Goal: Information Seeking & Learning: Learn about a topic

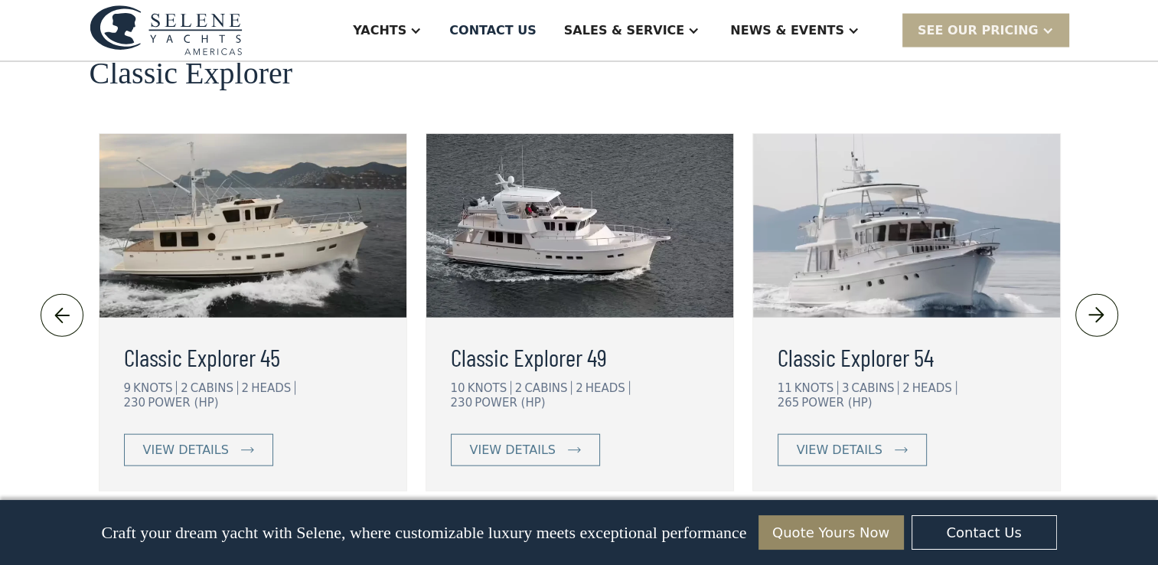
scroll to position [3443, 0]
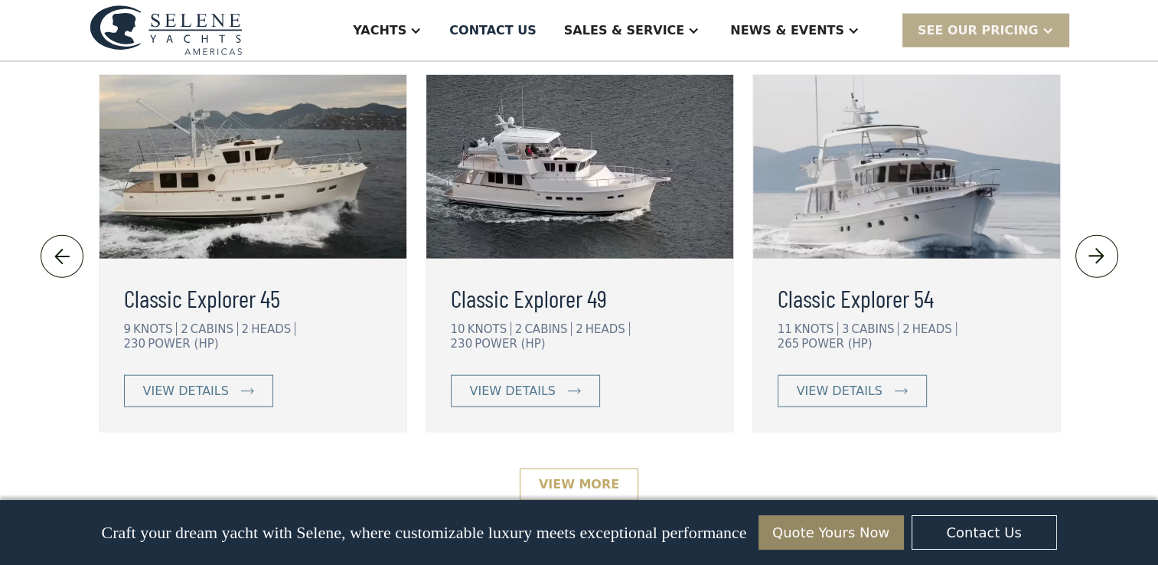
click at [583, 468] on link "View More" at bounding box center [578, 484] width 119 height 32
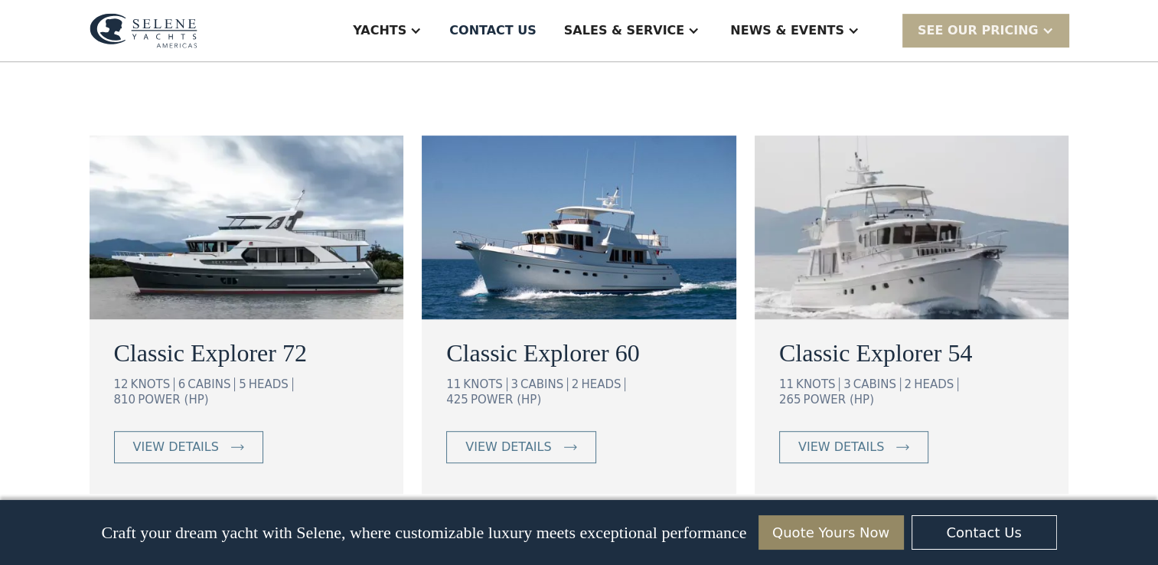
scroll to position [842, 0]
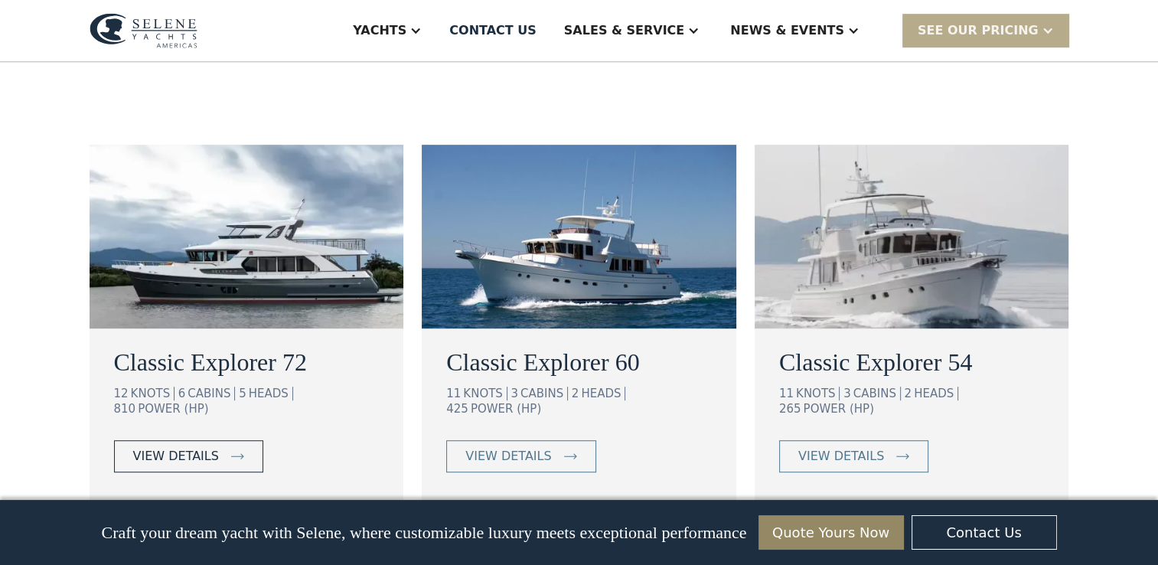
click at [203, 447] on div "view details" at bounding box center [176, 456] width 86 height 18
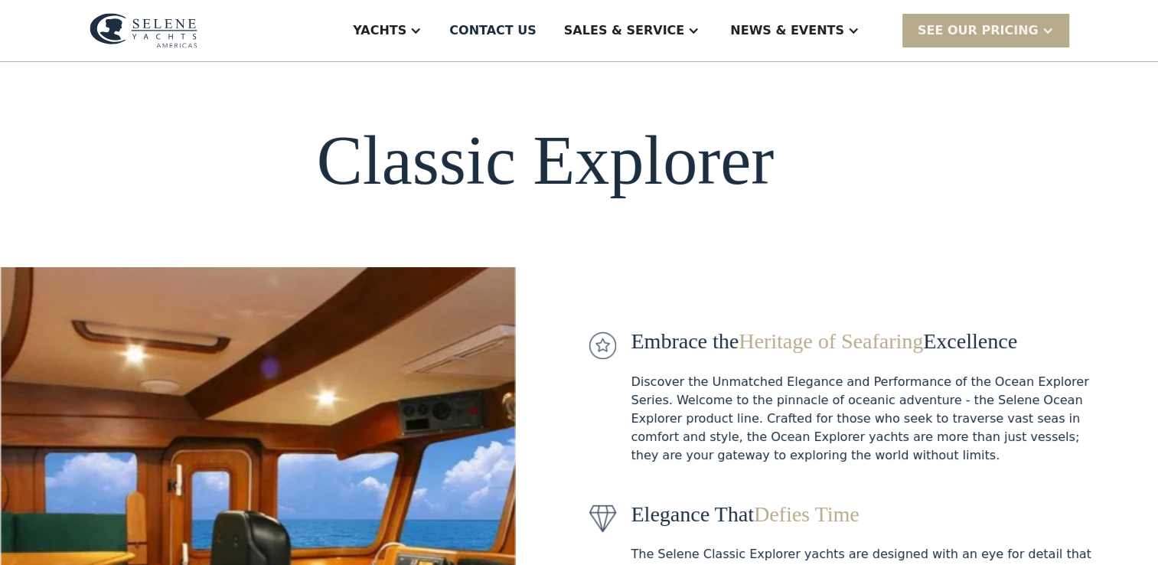
scroll to position [0, 0]
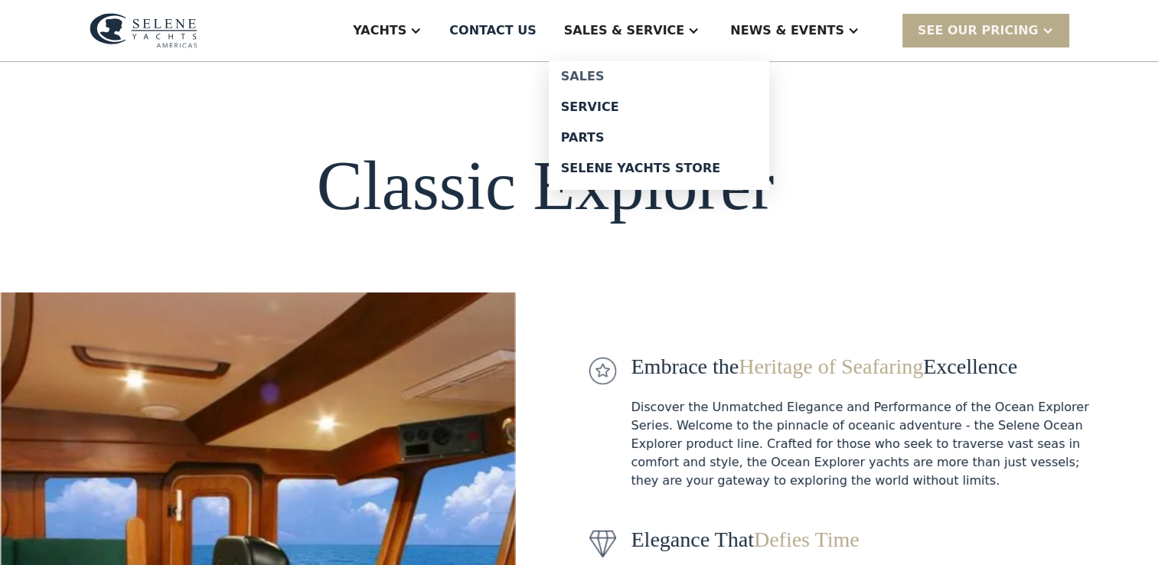
click at [707, 70] on div "Sales" at bounding box center [659, 76] width 196 height 12
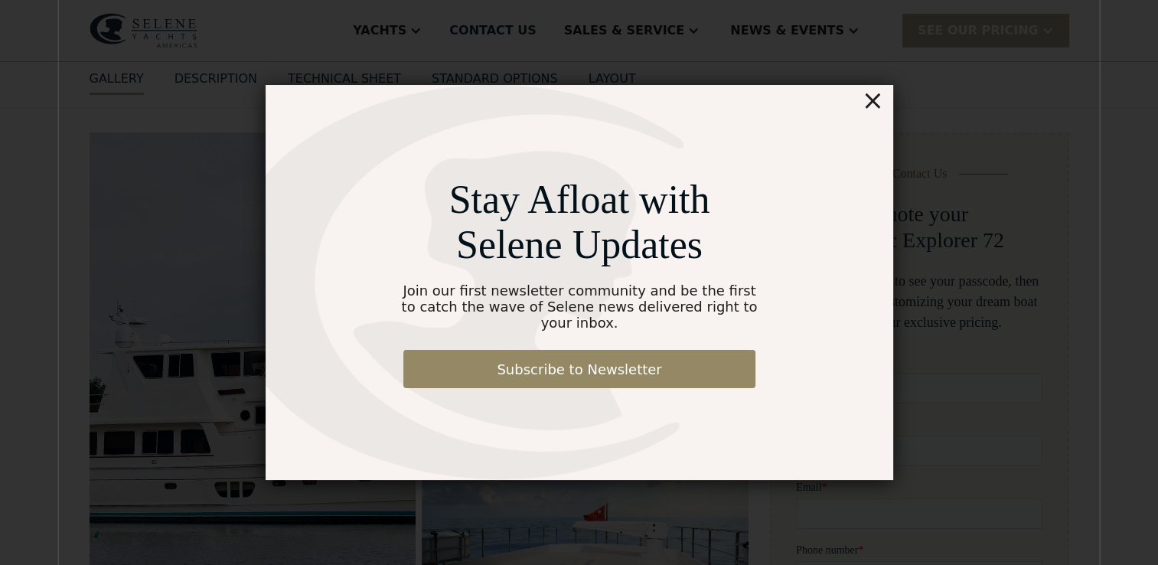
scroll to position [153, 0]
click at [870, 116] on div "×" at bounding box center [872, 100] width 22 height 31
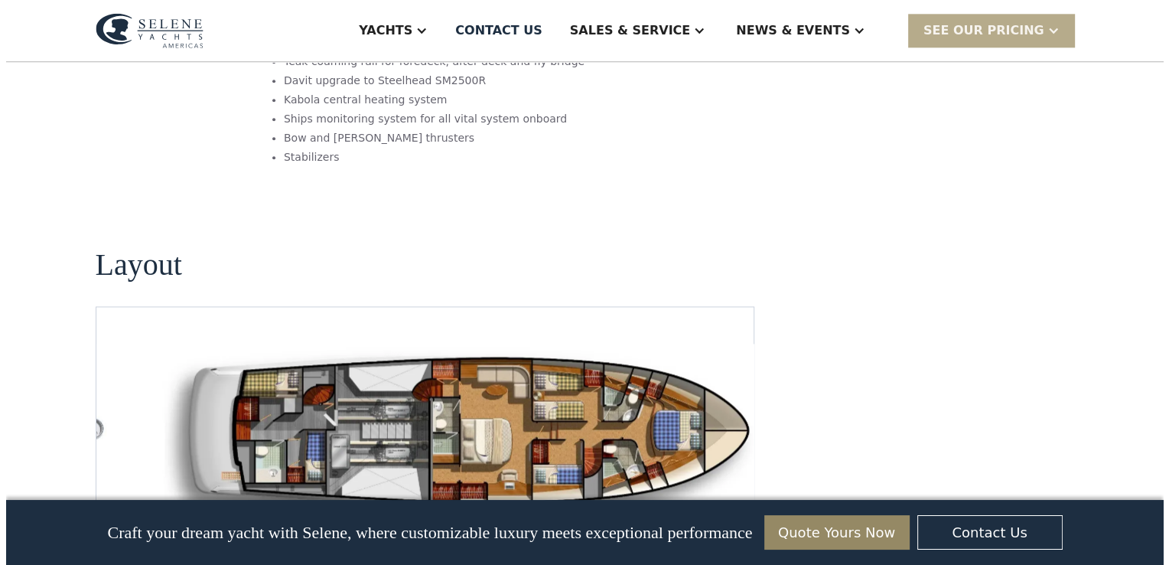
scroll to position [1913, 0]
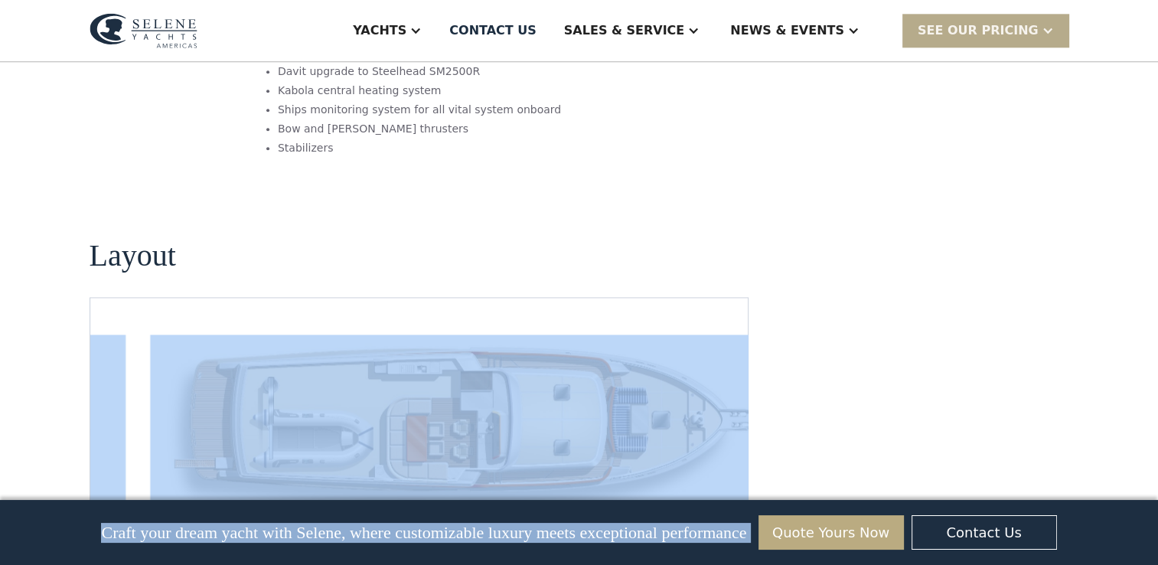
drag, startPoint x: 331, startPoint y: 386, endPoint x: 771, endPoint y: 538, distance: 466.3
click at [771, 538] on body "Yachts Ocean Explorer Ocean Explorer 60 Ocean Explorer 72 Ocean Explorer 78 Cla…" at bounding box center [579, 211] width 1158 height 4248
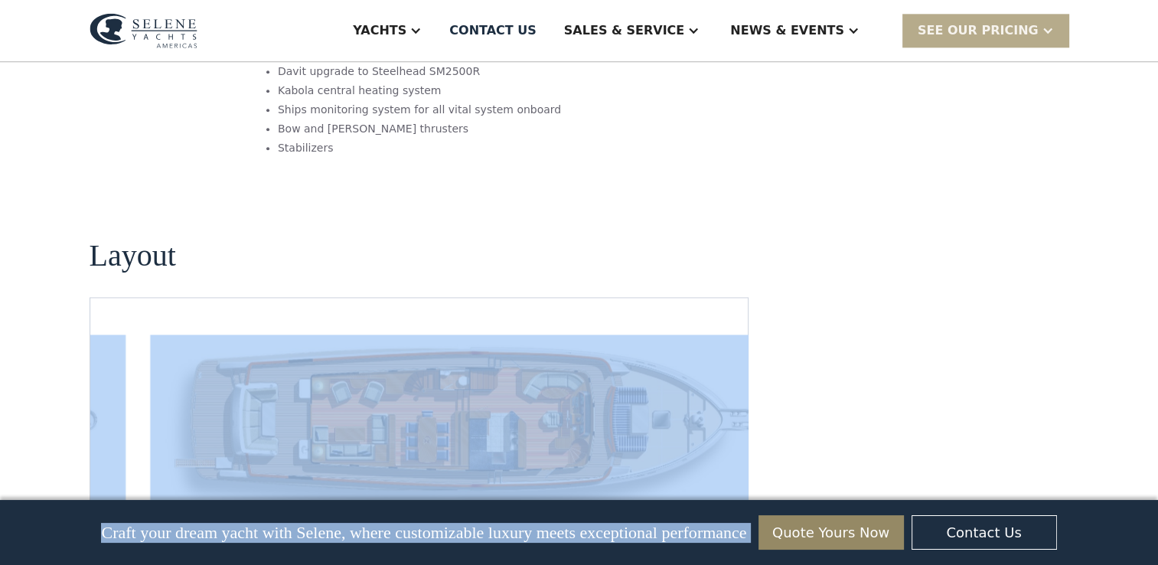
drag, startPoint x: 771, startPoint y: 538, endPoint x: 910, endPoint y: 221, distance: 346.0
click at [670, 522] on img "Previous slide" at bounding box center [680, 540] width 37 height 37
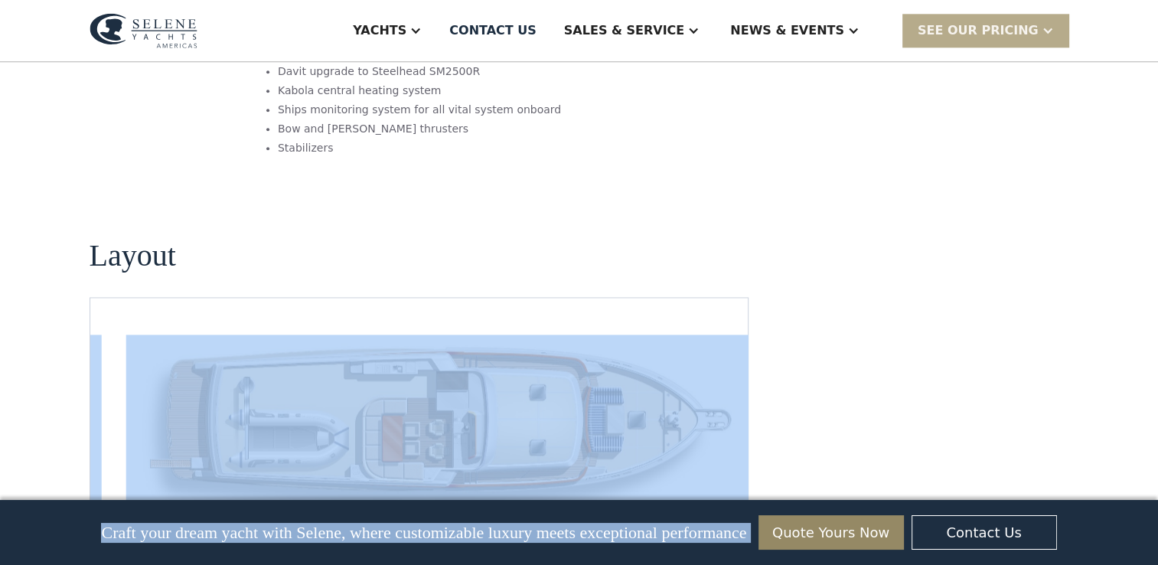
click at [671, 522] on img "Previous slide" at bounding box center [680, 540] width 37 height 37
click at [695, 352] on img "open lightbox" at bounding box center [442, 428] width 633 height 188
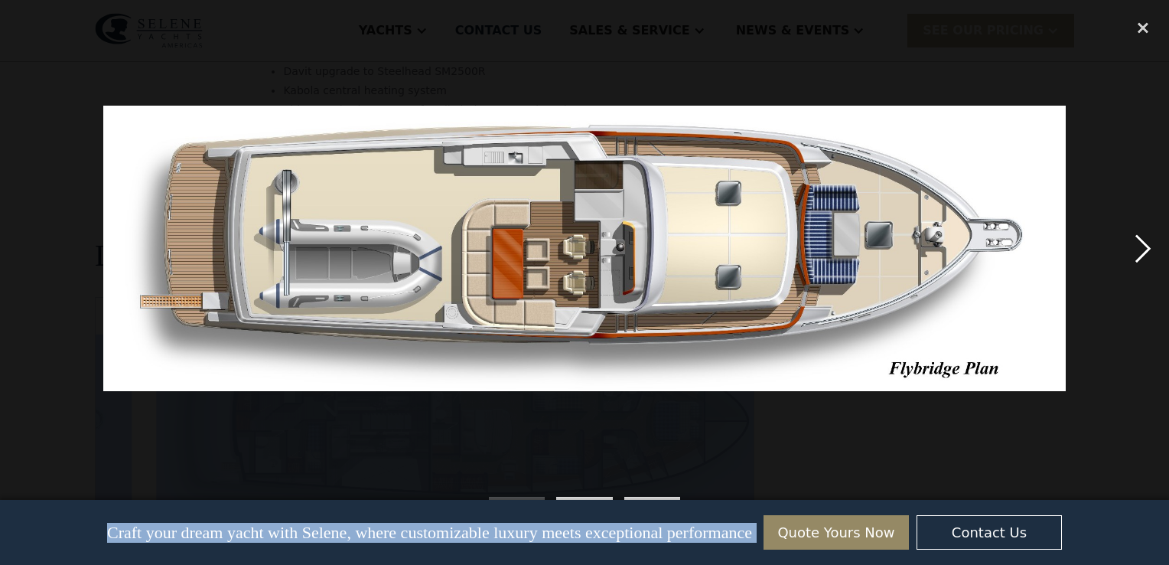
click at [1137, 249] on div "next image" at bounding box center [1143, 248] width 52 height 474
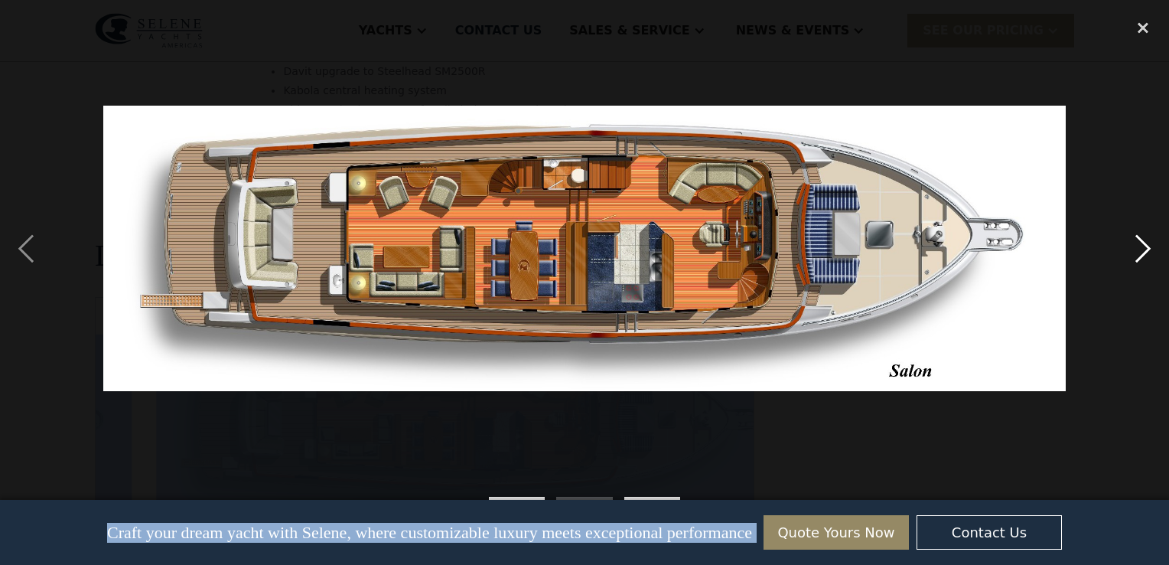
click at [1137, 249] on div "next image" at bounding box center [1143, 248] width 52 height 474
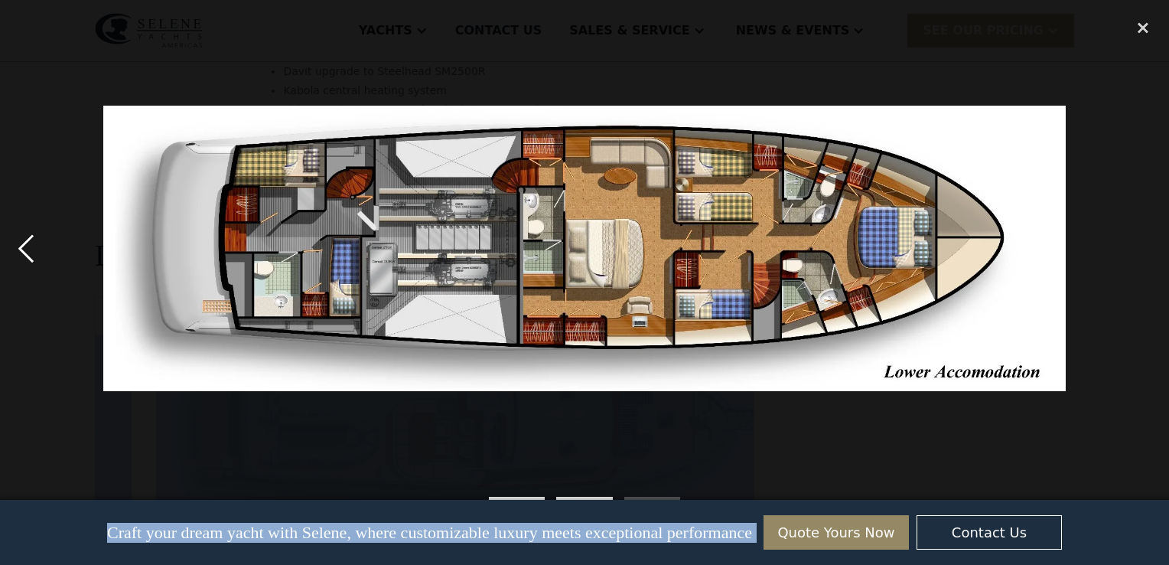
click at [25, 245] on div "previous image" at bounding box center [26, 248] width 52 height 474
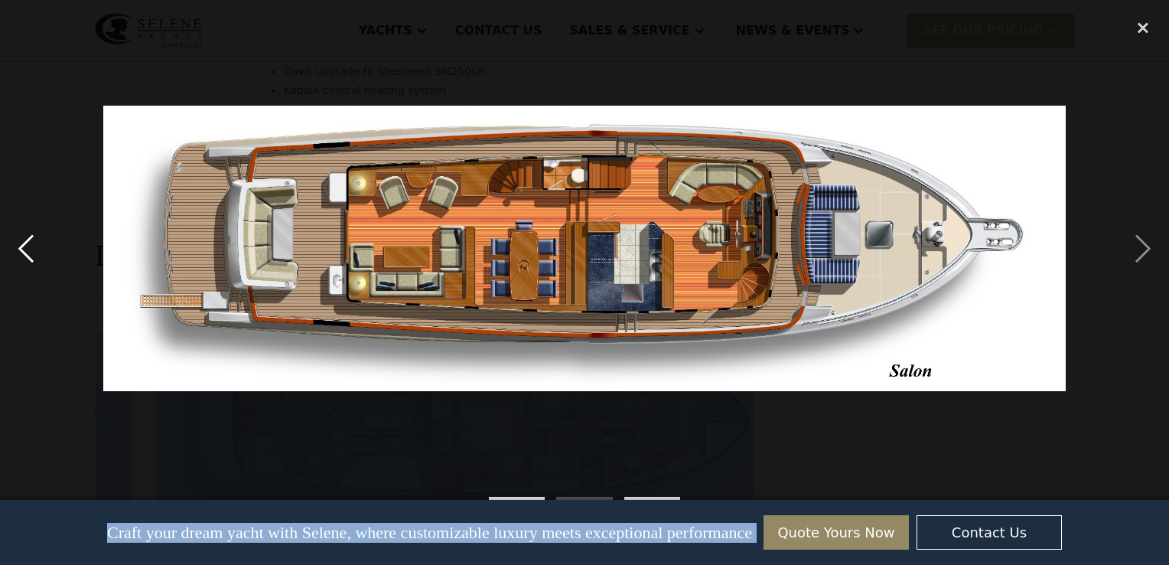
click at [27, 241] on div "previous image" at bounding box center [26, 248] width 52 height 474
